Goal: Task Accomplishment & Management: Complete application form

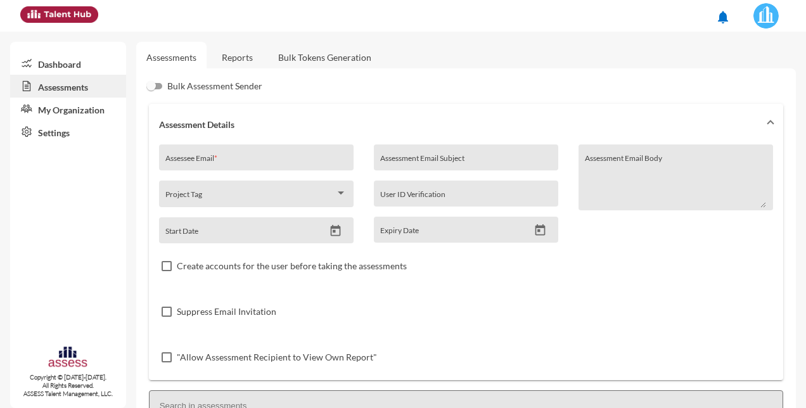
drag, startPoint x: 0, startPoint y: 0, endPoint x: 53, endPoint y: 110, distance: 121.9
click at [53, 110] on link "My Organization" at bounding box center [68, 109] width 116 height 23
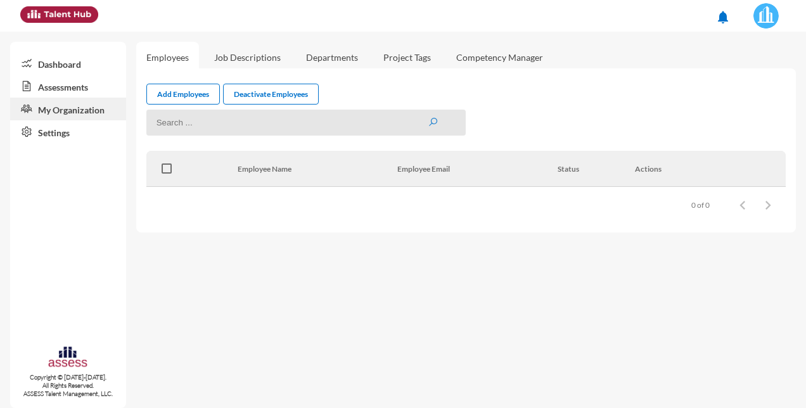
click at [47, 127] on link "Settings" at bounding box center [68, 131] width 116 height 23
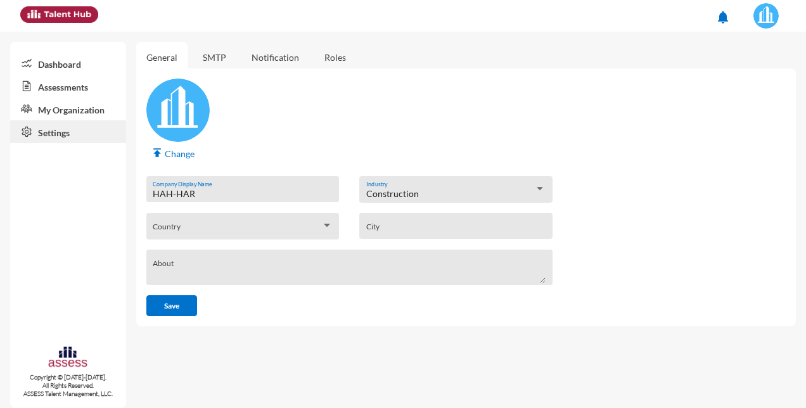
click at [217, 58] on link "SMTP" at bounding box center [215, 57] width 44 height 31
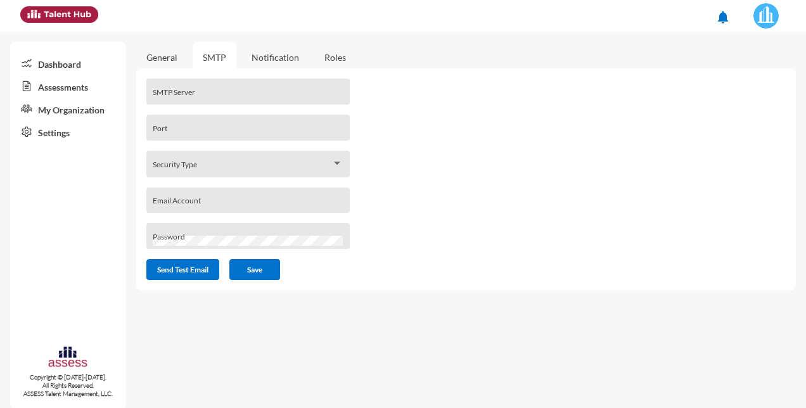
click at [266, 59] on link "Notification" at bounding box center [275, 57] width 68 height 31
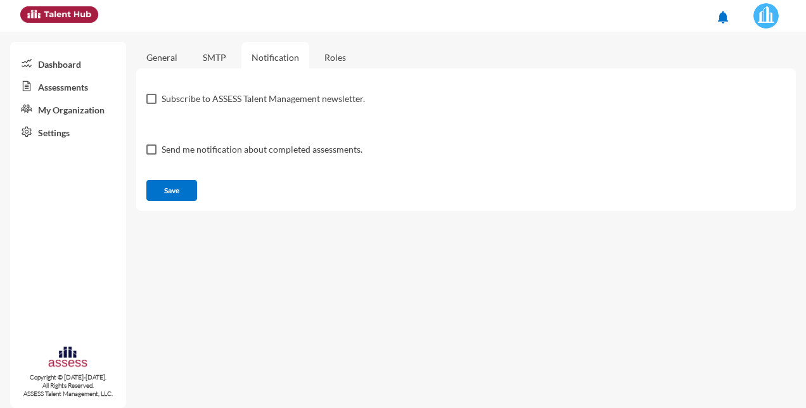
click at [340, 57] on link "Roles" at bounding box center [335, 57] width 42 height 31
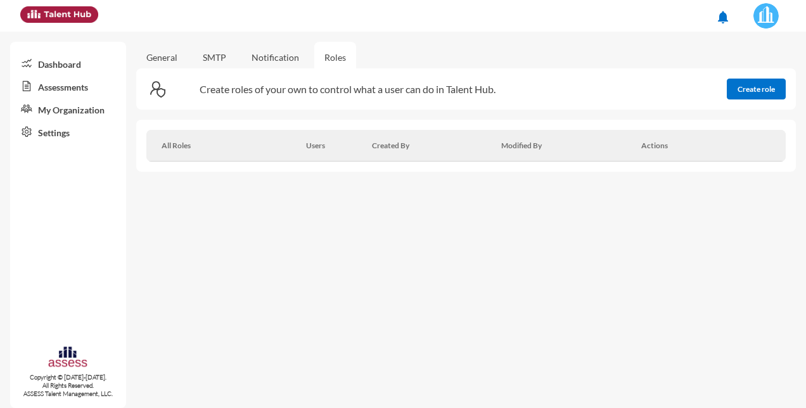
click at [54, 138] on link "Settings" at bounding box center [68, 131] width 116 height 23
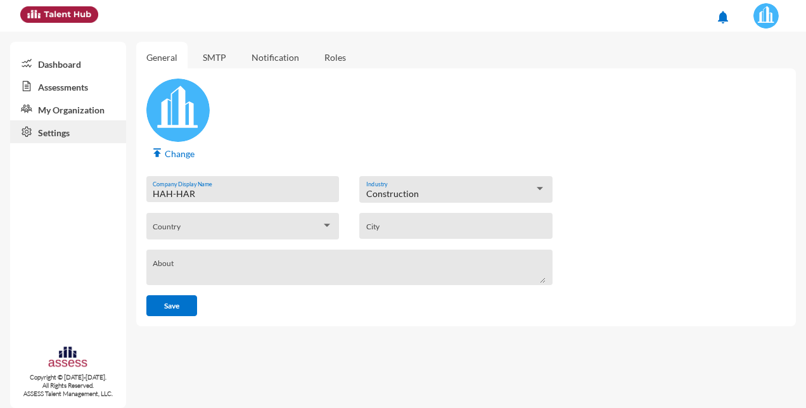
click at [67, 132] on link "Settings" at bounding box center [68, 131] width 116 height 23
click at [68, 111] on link "My Organization" at bounding box center [68, 109] width 116 height 23
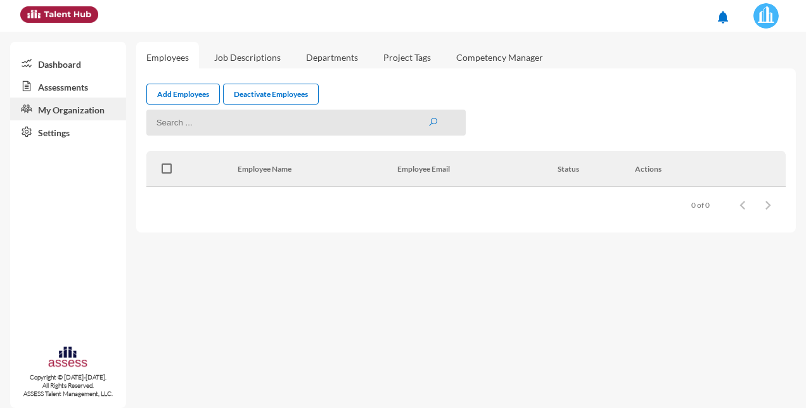
click at [71, 83] on link "Assessments" at bounding box center [68, 86] width 116 height 23
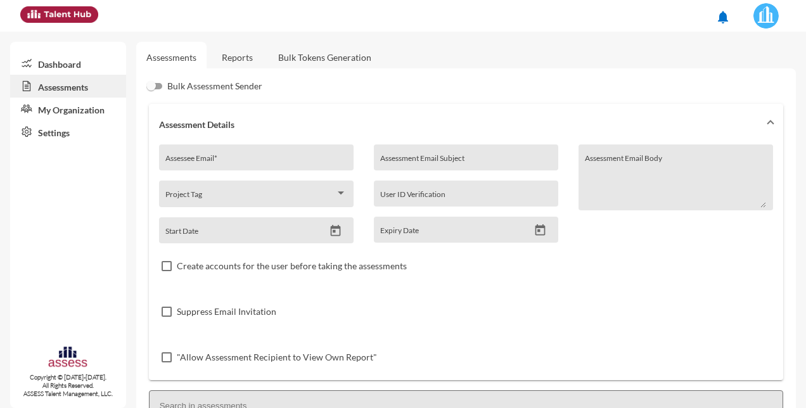
click at [60, 64] on link "Dashboard" at bounding box center [68, 63] width 116 height 23
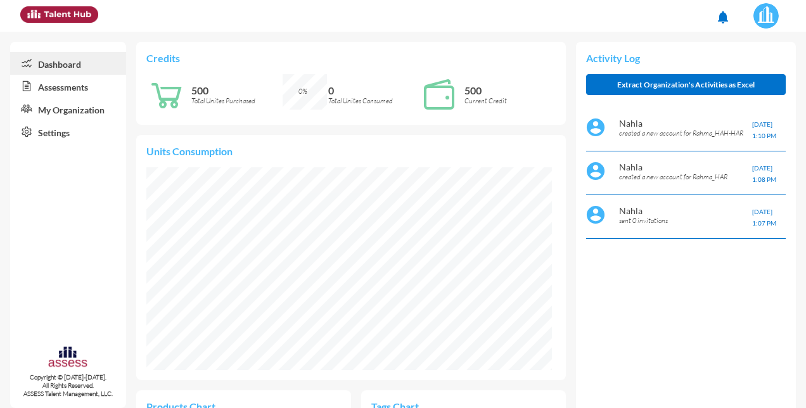
scroll to position [203, 406]
click at [651, 119] on p "Nahla" at bounding box center [685, 123] width 133 height 11
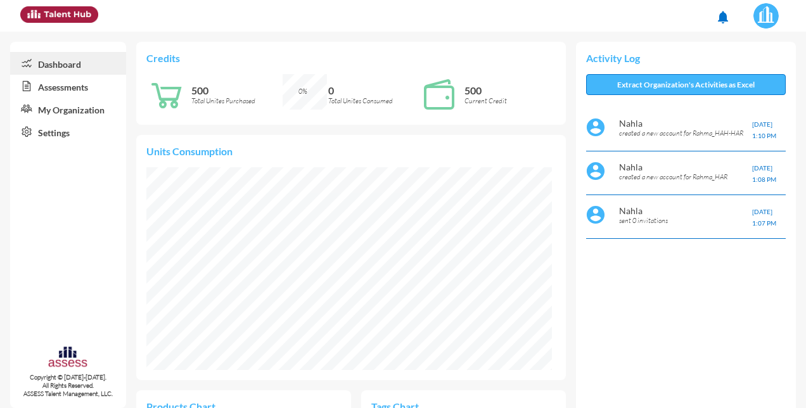
click at [684, 87] on button "Extract Organization's Activities as Excel" at bounding box center [686, 84] width 200 height 21
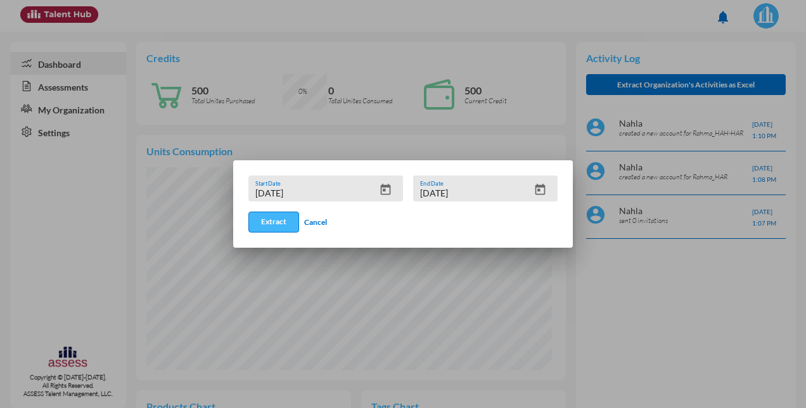
click at [269, 224] on button "Extract" at bounding box center [273, 222] width 51 height 21
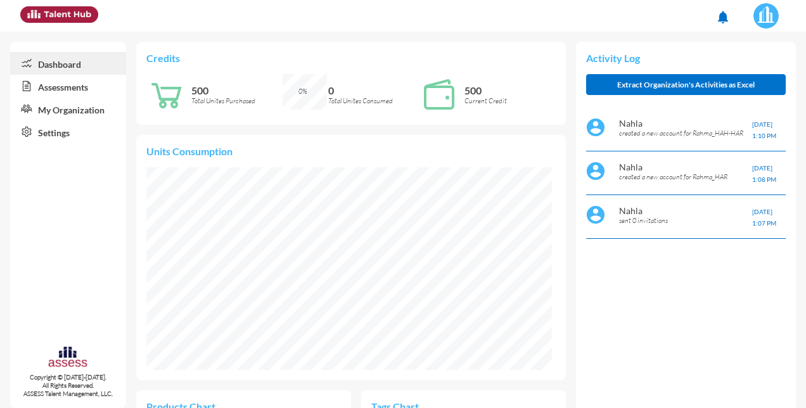
click at [75, 84] on link "Assessments" at bounding box center [68, 86] width 116 height 23
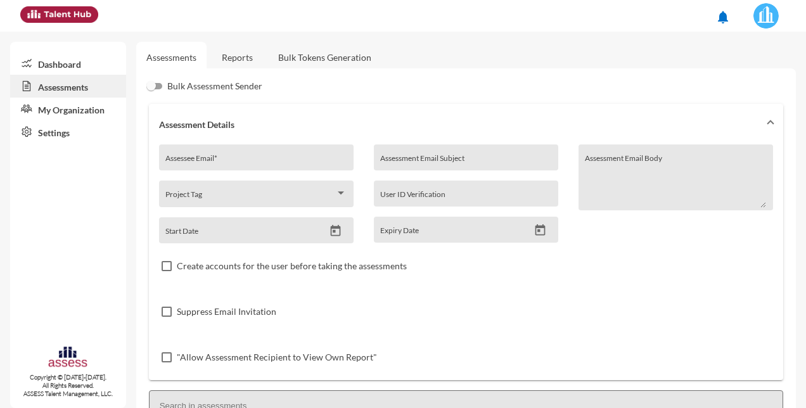
click at [66, 112] on link "My Organization" at bounding box center [68, 109] width 116 height 23
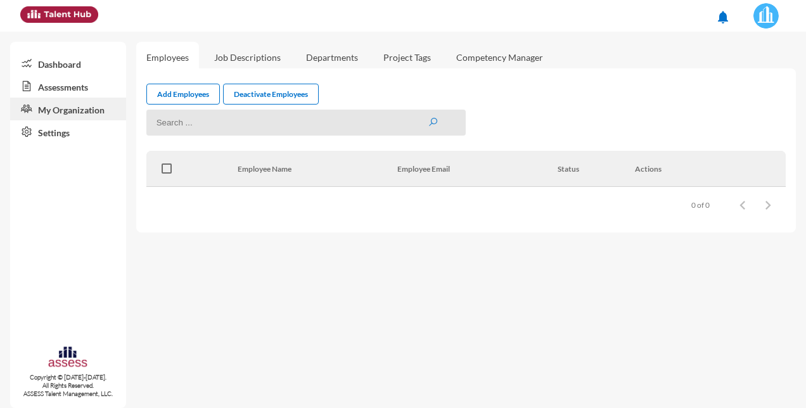
click at [58, 132] on link "Settings" at bounding box center [68, 131] width 116 height 23
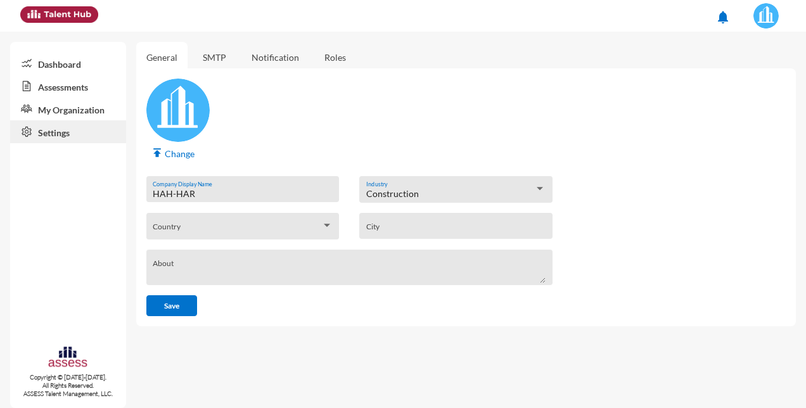
click at [278, 56] on link "Notification" at bounding box center [275, 57] width 68 height 31
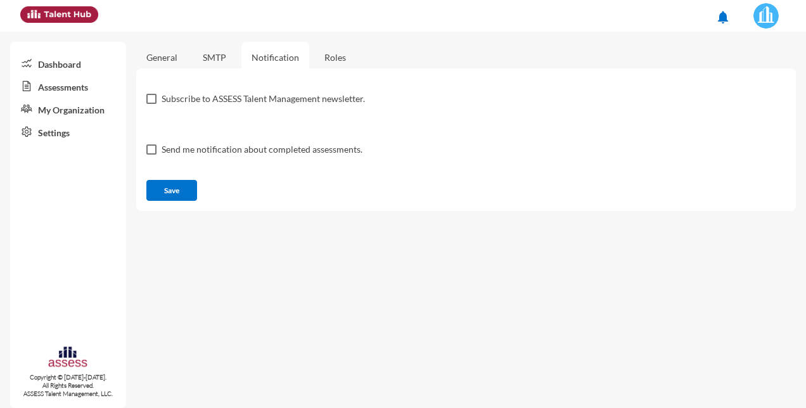
click at [341, 56] on link "Roles" at bounding box center [335, 57] width 42 height 31
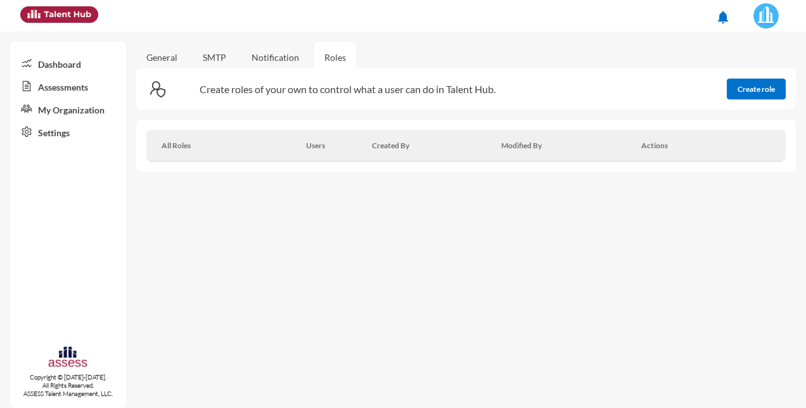
click at [58, 134] on link "Settings" at bounding box center [68, 131] width 116 height 23
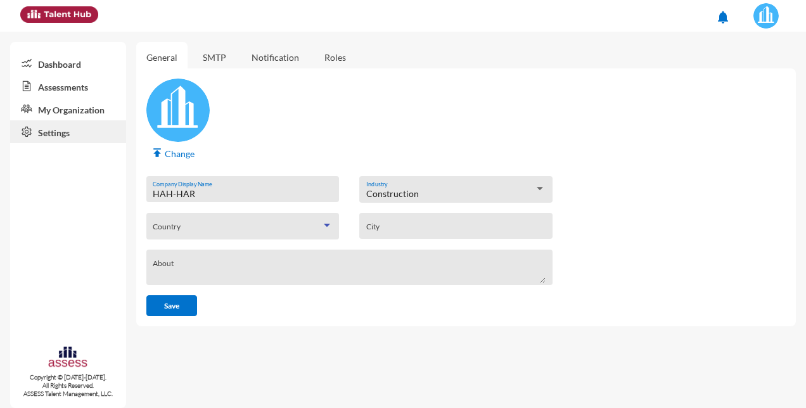
click at [319, 226] on span at bounding box center [237, 230] width 168 height 10
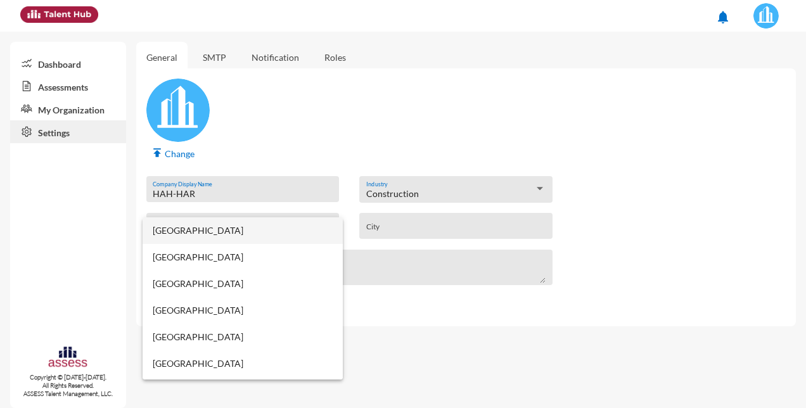
click at [379, 226] on div at bounding box center [403, 204] width 806 height 408
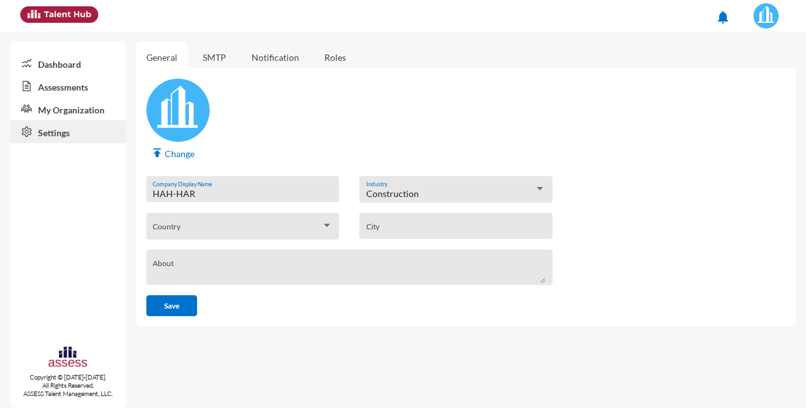
click at [54, 62] on link "Dashboard" at bounding box center [68, 63] width 116 height 23
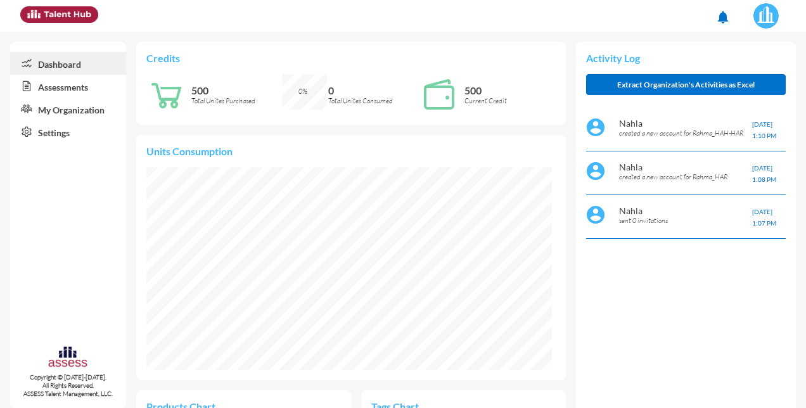
scroll to position [91, 192]
click at [62, 86] on link "Assessments" at bounding box center [68, 86] width 116 height 23
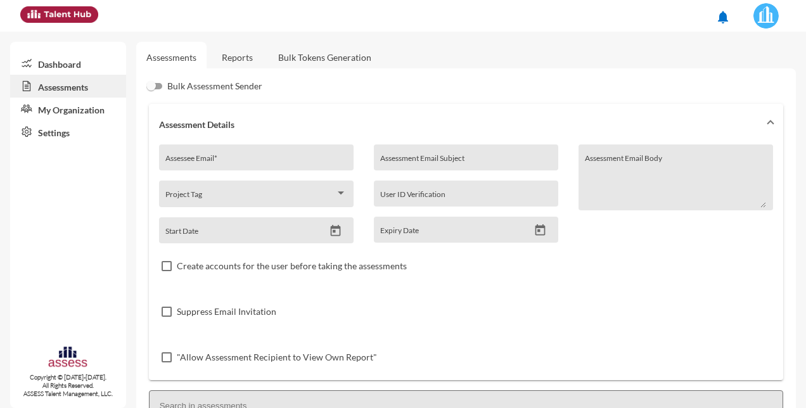
click at [65, 82] on link "Assessments" at bounding box center [68, 86] width 116 height 23
click at [62, 110] on link "My Organization" at bounding box center [68, 109] width 116 height 23
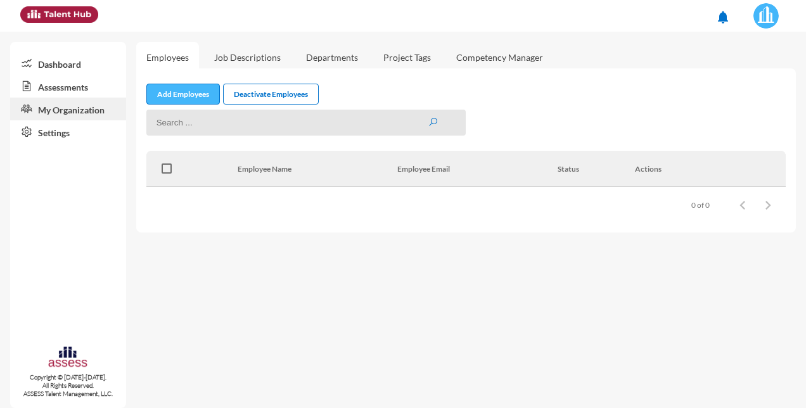
click at [184, 94] on link "Add Employees" at bounding box center [183, 94] width 74 height 21
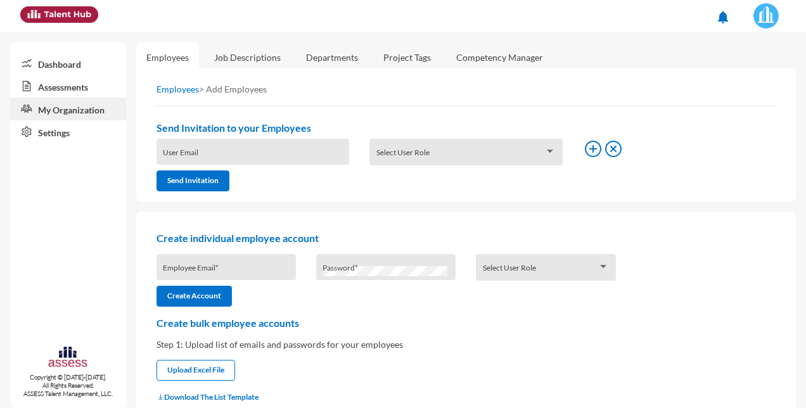
click at [193, 144] on div "User Email" at bounding box center [253, 152] width 193 height 26
click at [426, 157] on span at bounding box center [460, 156] width 168 height 10
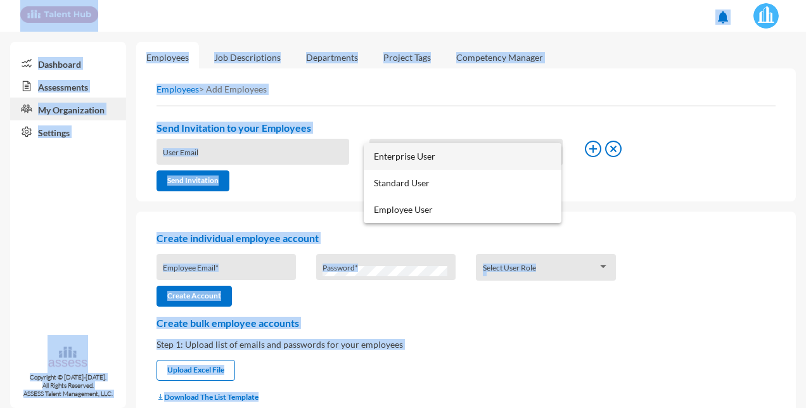
click at [0, 32] on html "notifications Dashboard Assessments My Organization Settings Copyright © [DATE]…" at bounding box center [403, 16] width 806 height 32
